Goal: Information Seeking & Learning: Learn about a topic

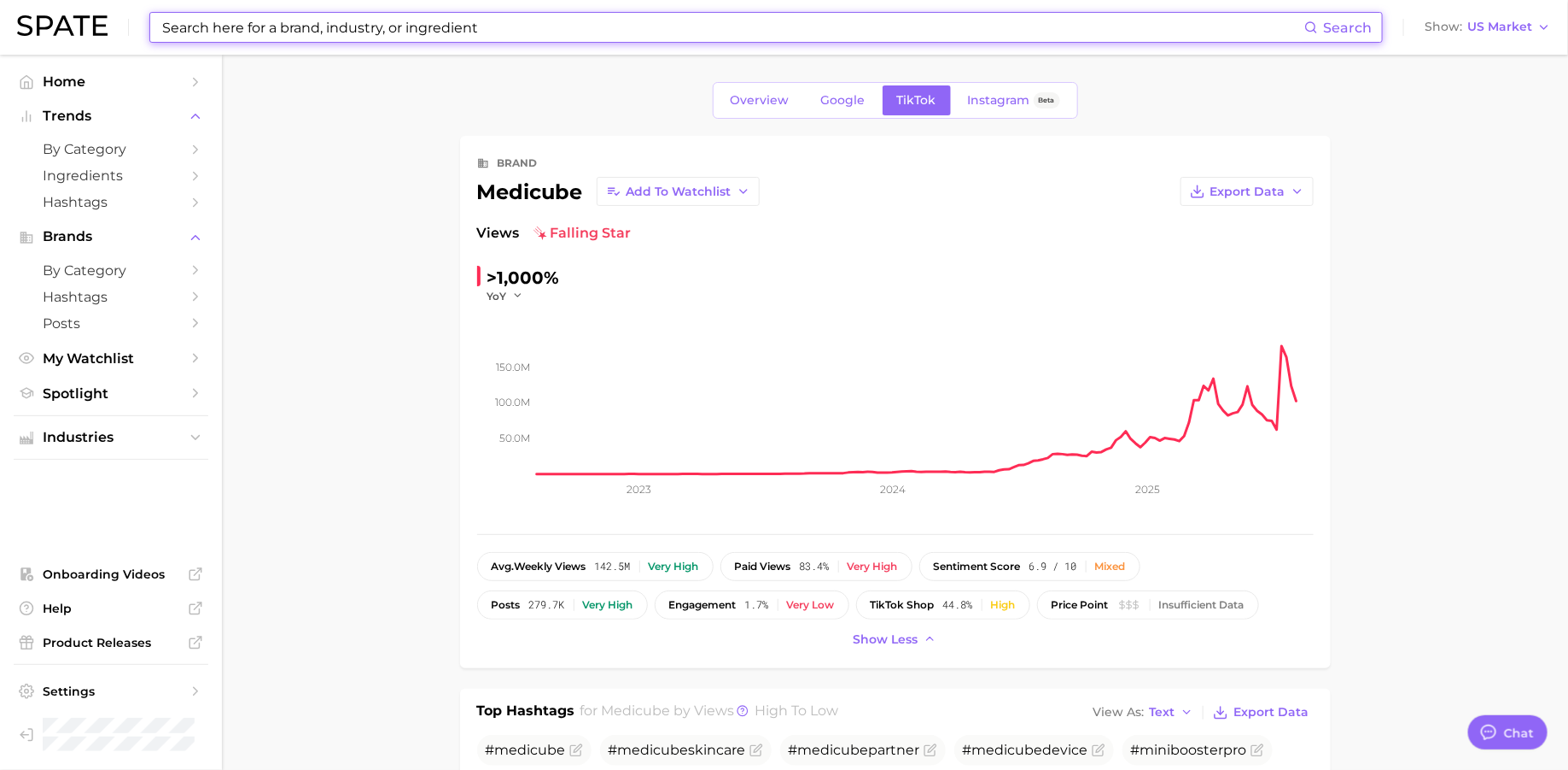
click at [454, 21] on input at bounding box center [732, 27] width 1144 height 29
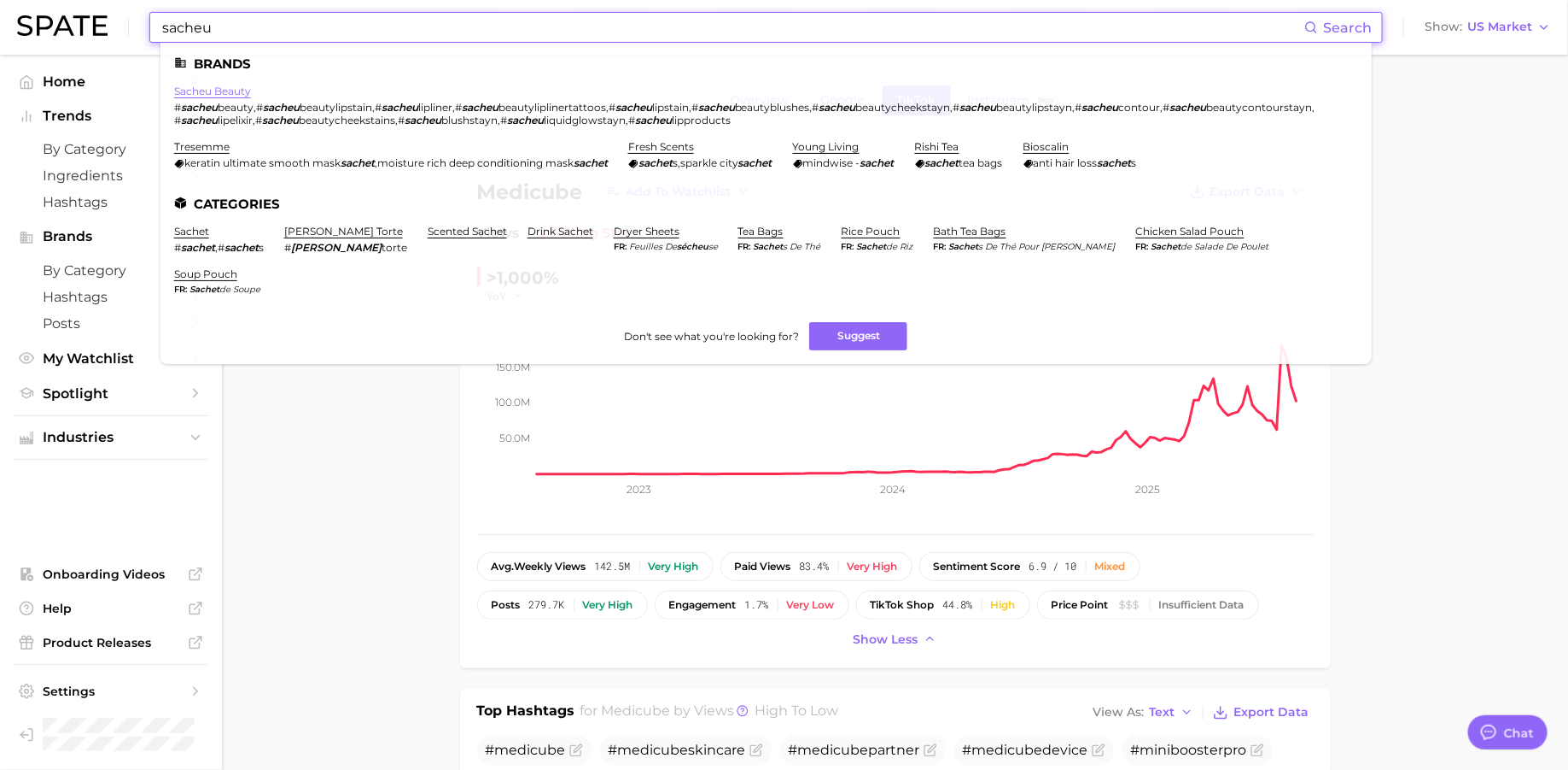
click at [197, 88] on link "sacheu beauty" at bounding box center [213, 91] width 77 height 13
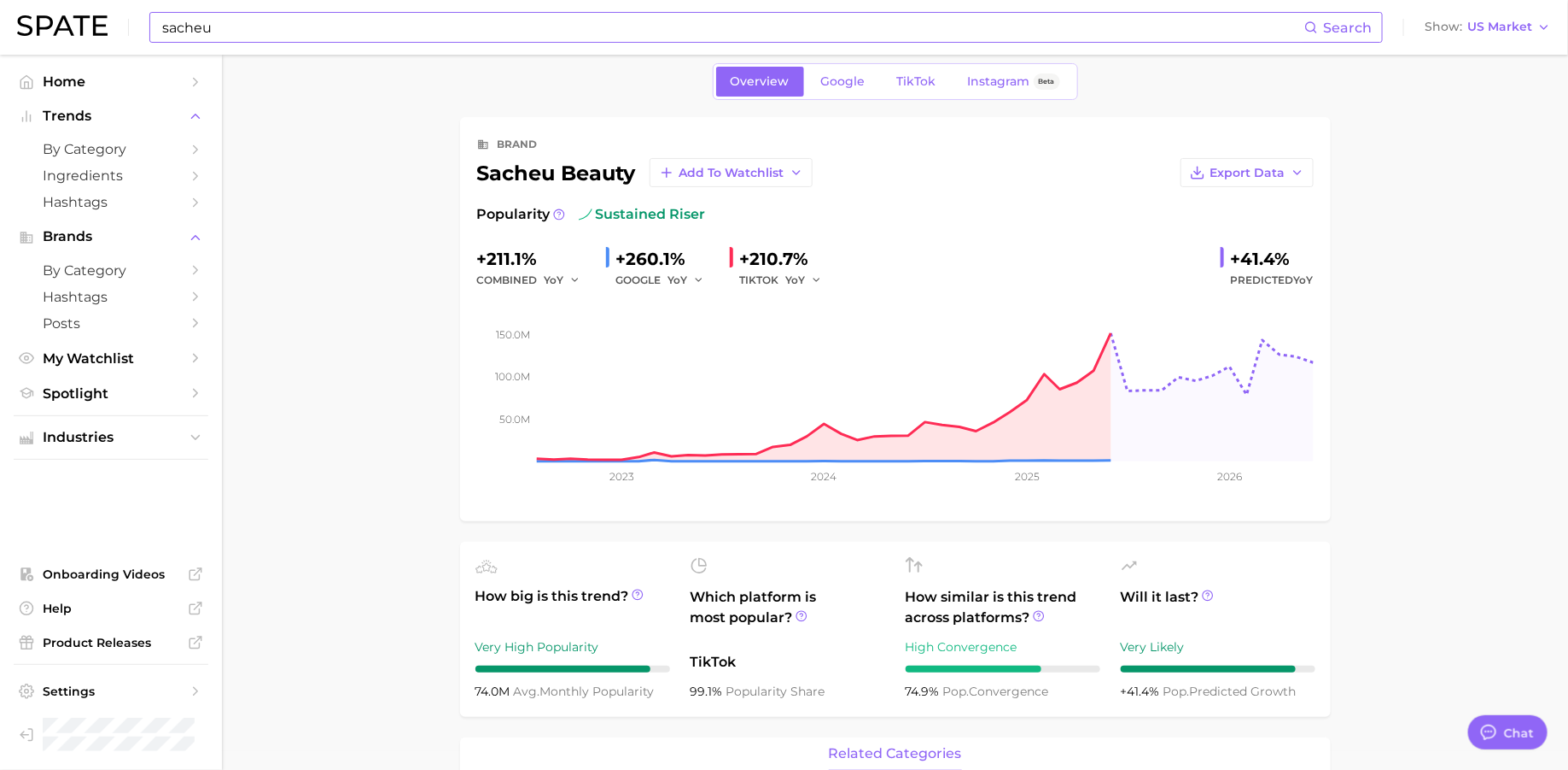
scroll to position [20, 0]
click at [402, 21] on input "sacheu" at bounding box center [732, 27] width 1144 height 29
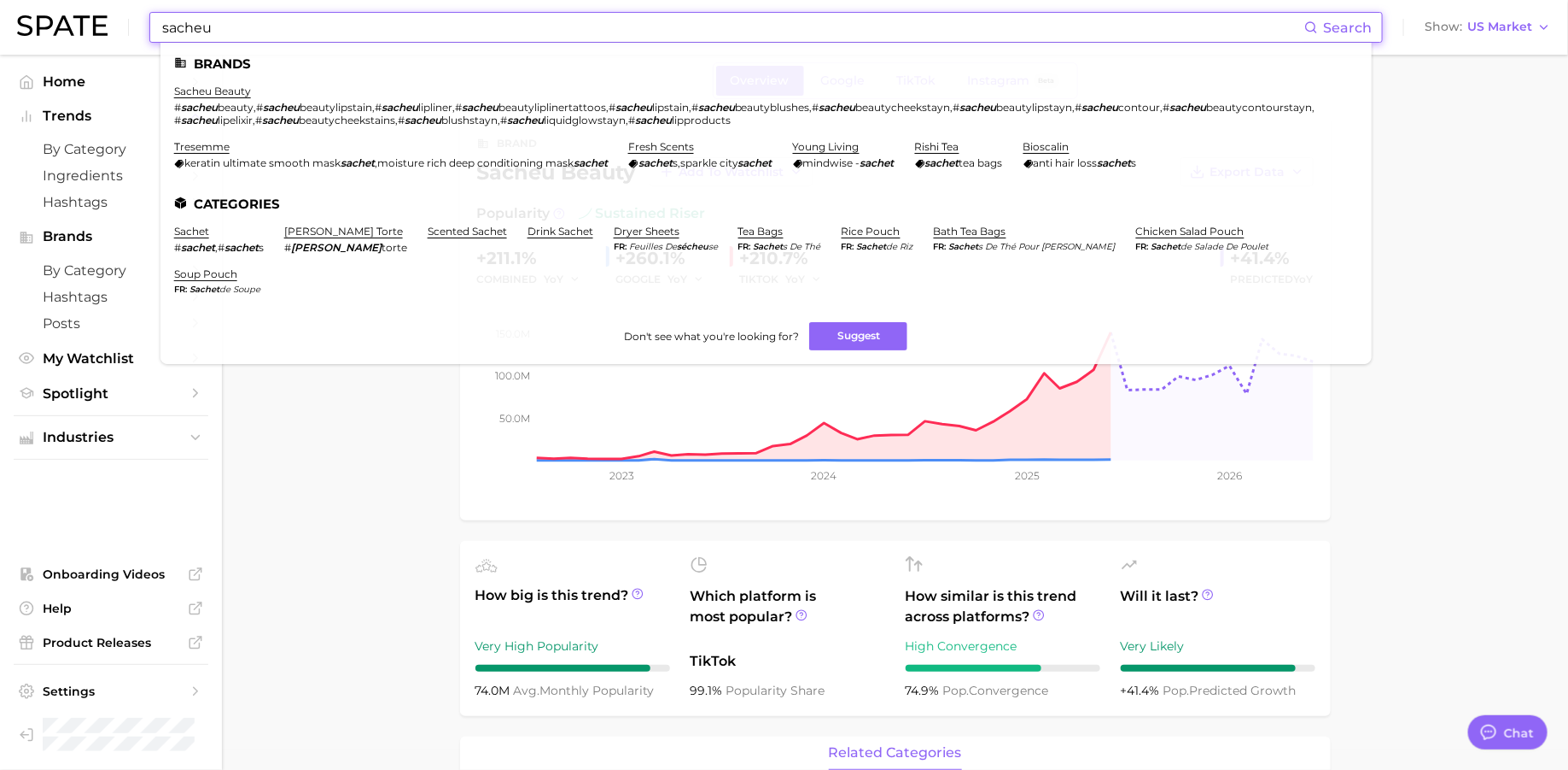
click at [402, 21] on input "sacheu" at bounding box center [732, 27] width 1144 height 29
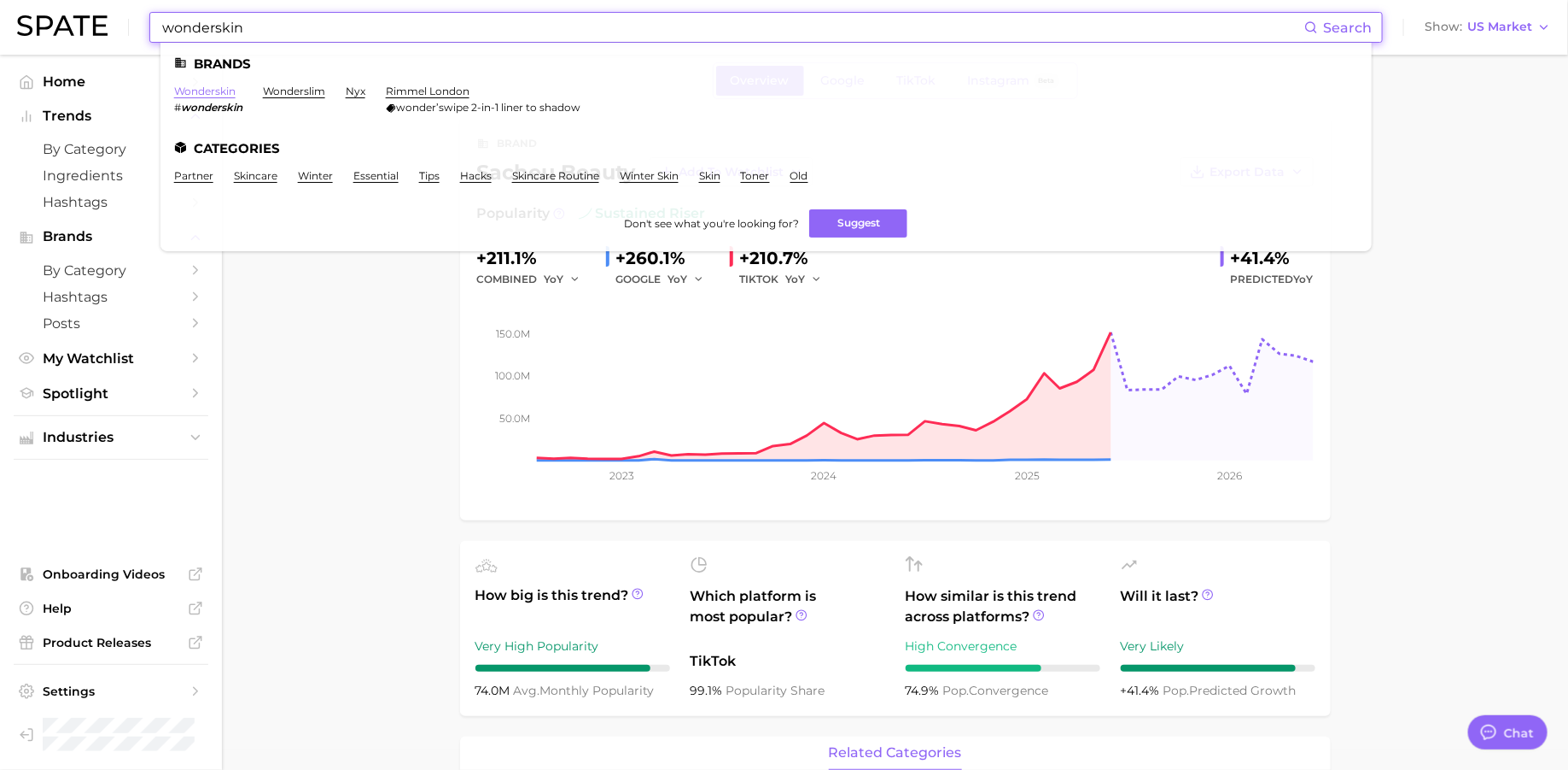
click at [228, 92] on link "wonderskin" at bounding box center [205, 91] width 62 height 13
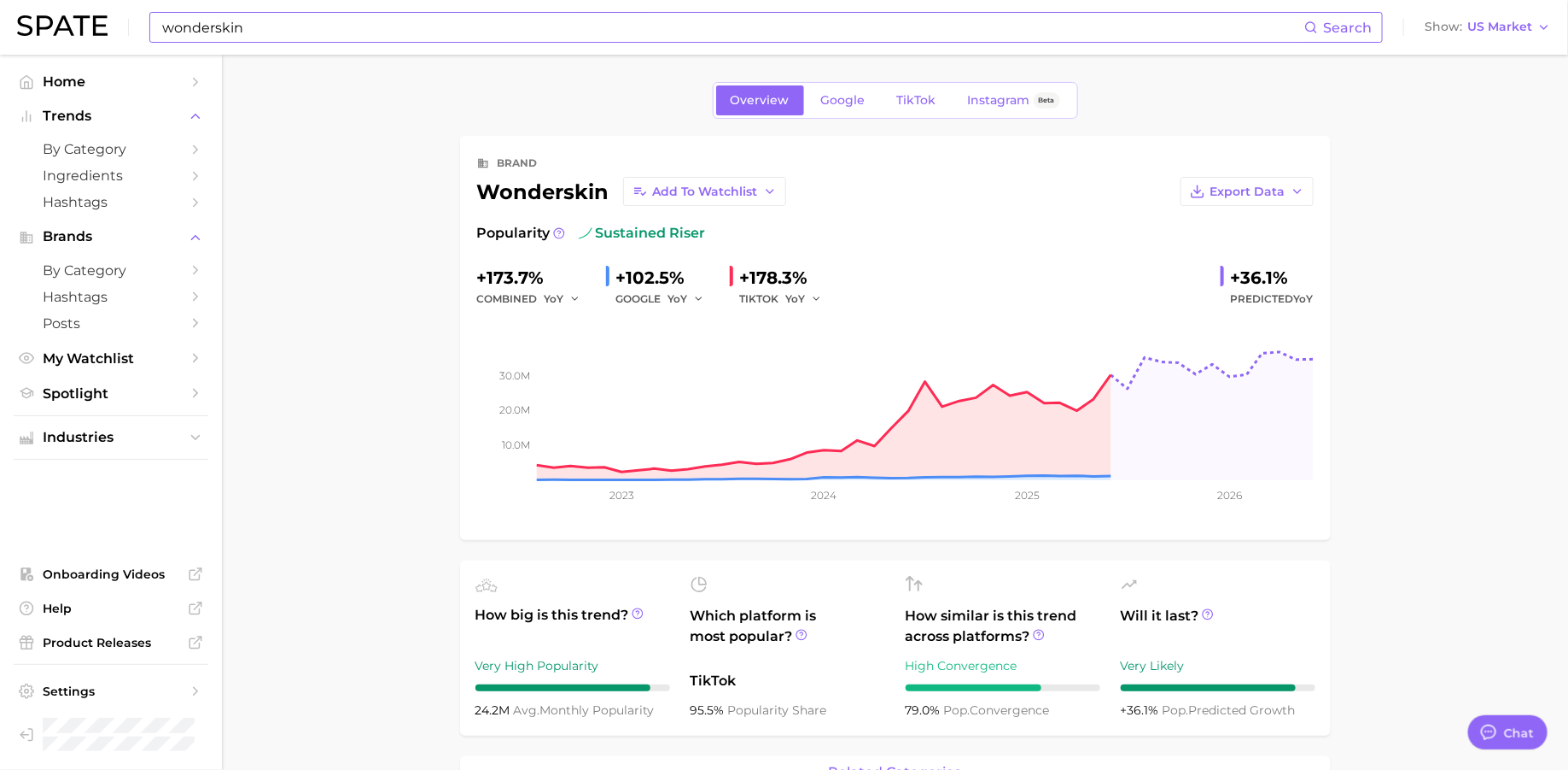
type input "sacheu"
